Goal: Transaction & Acquisition: Subscribe to service/newsletter

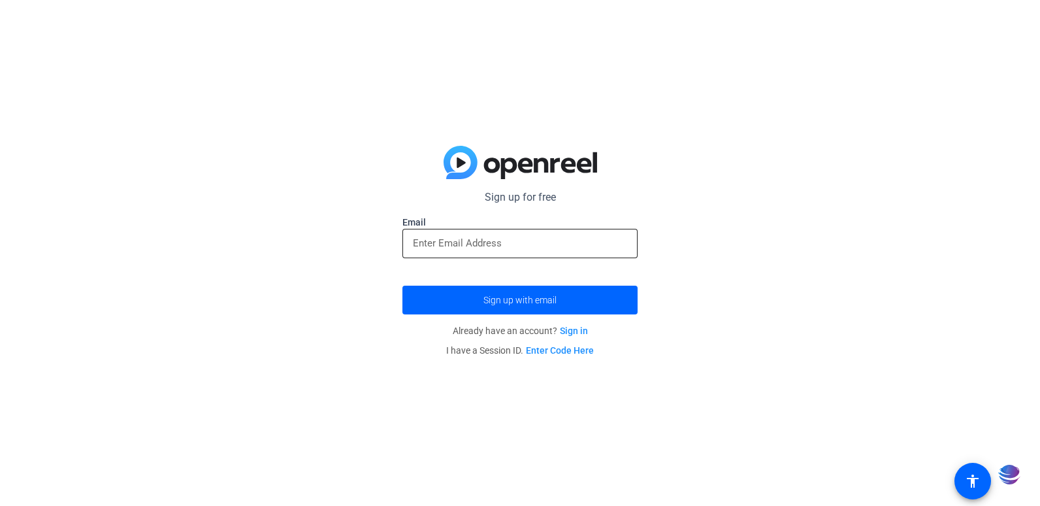
click at [501, 229] on div at bounding box center [520, 243] width 214 height 29
click at [502, 244] on input "email" at bounding box center [520, 243] width 214 height 16
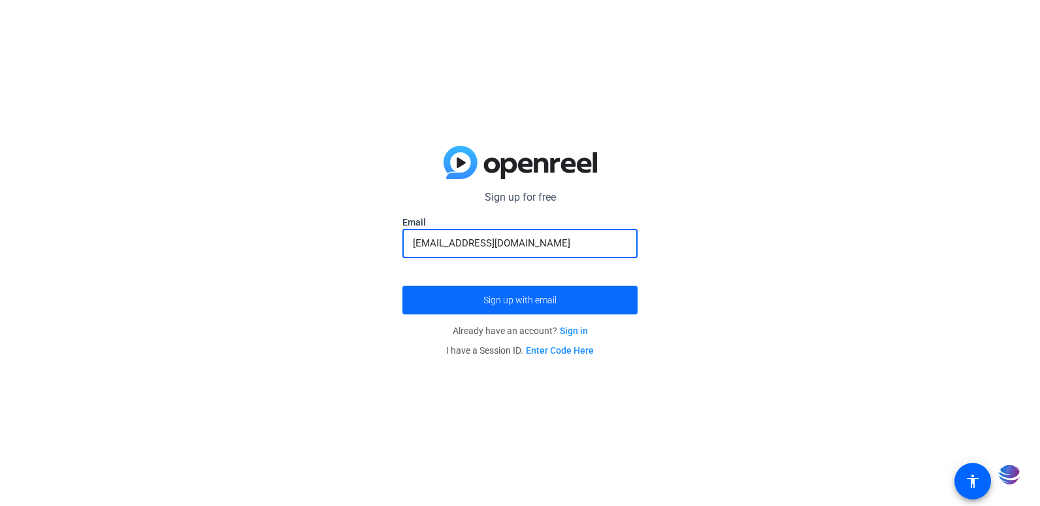
click at [517, 300] on span "Sign up with email" at bounding box center [520, 300] width 73 height 0
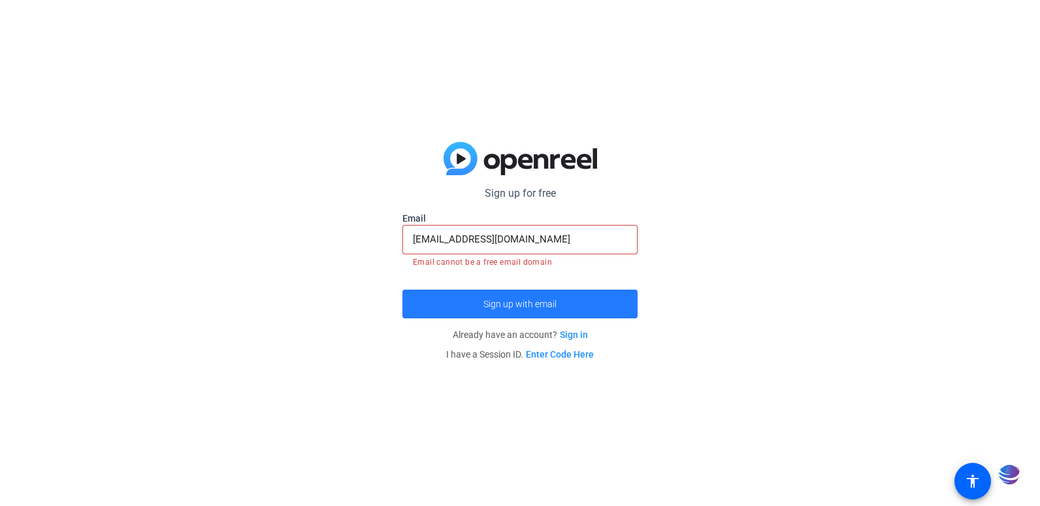
click at [529, 304] on span "Sign up with email" at bounding box center [520, 304] width 73 height 0
click at [563, 227] on div "[EMAIL_ADDRESS][DOMAIN_NAME]" at bounding box center [520, 239] width 214 height 29
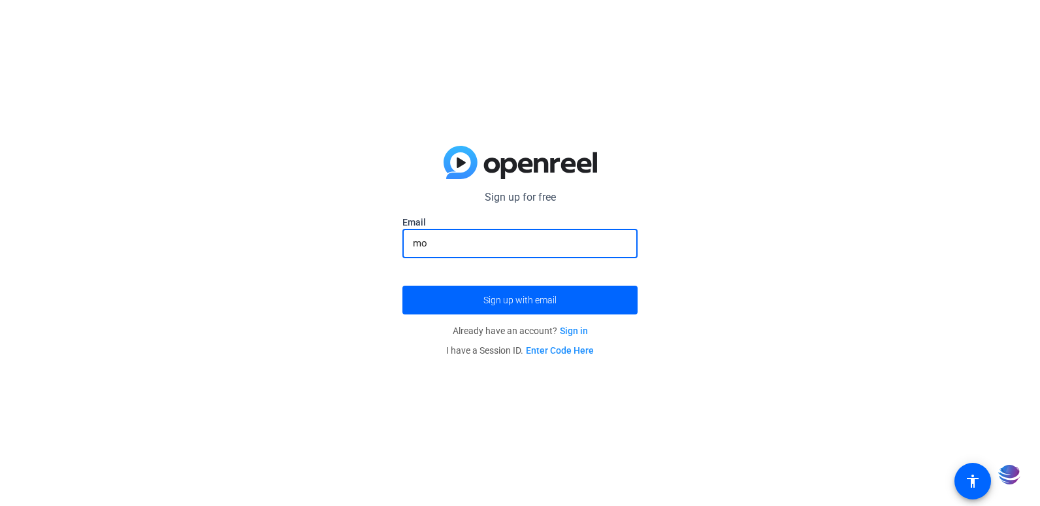
type input "m"
click at [553, 242] on input "email" at bounding box center [520, 243] width 214 height 16
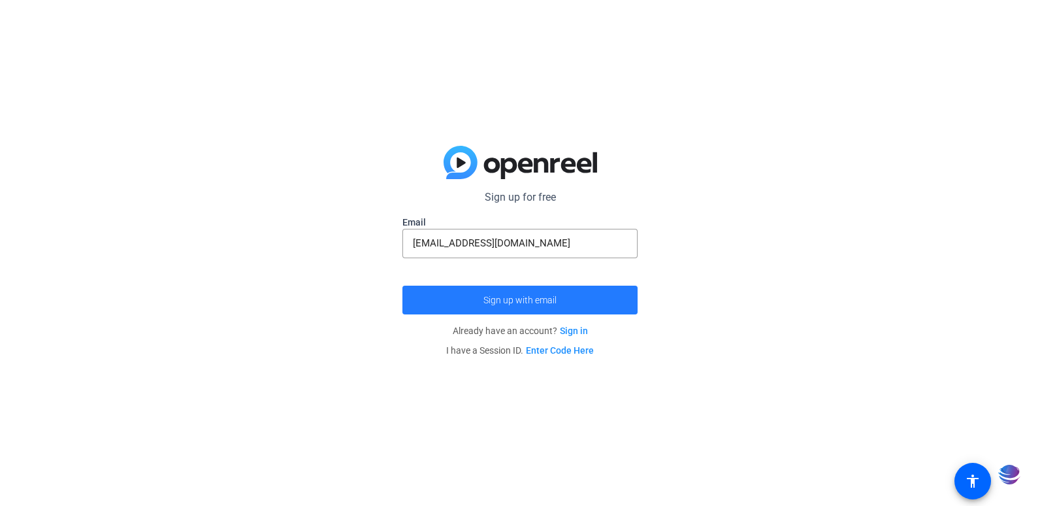
click at [531, 300] on span "Sign up with email" at bounding box center [520, 300] width 73 height 0
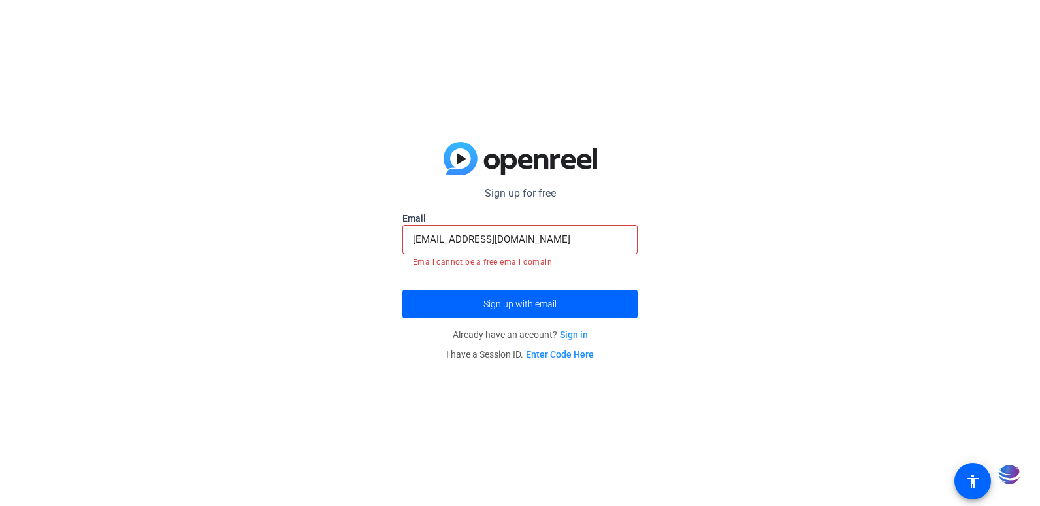
click at [534, 236] on input "[EMAIL_ADDRESS][DOMAIN_NAME]" at bounding box center [520, 239] width 214 height 16
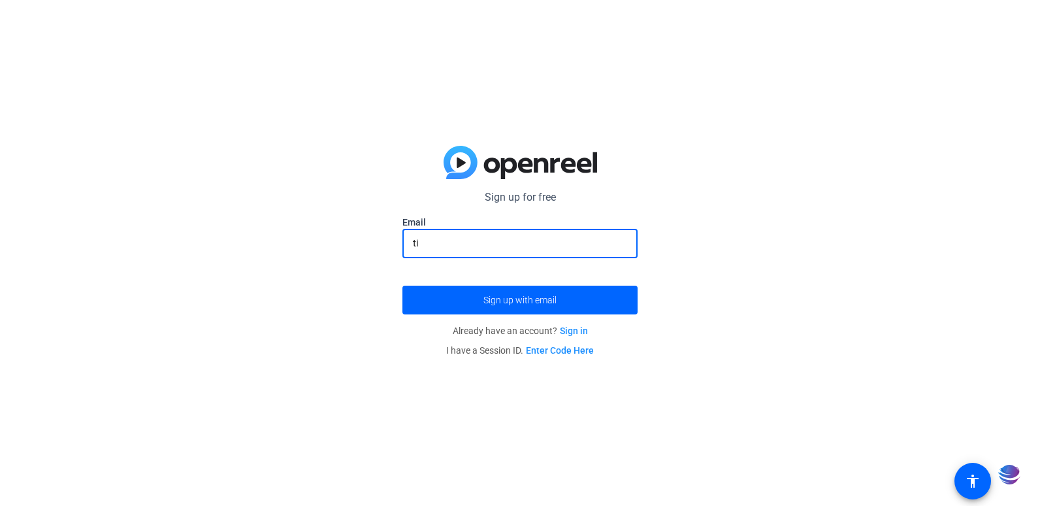
type input "t"
type input "[EMAIL_ADDRESS][DOMAIN_NAME]"
click at [403, 286] on button "Sign up with email" at bounding box center [520, 300] width 235 height 29
